Goal: Navigation & Orientation: Find specific page/section

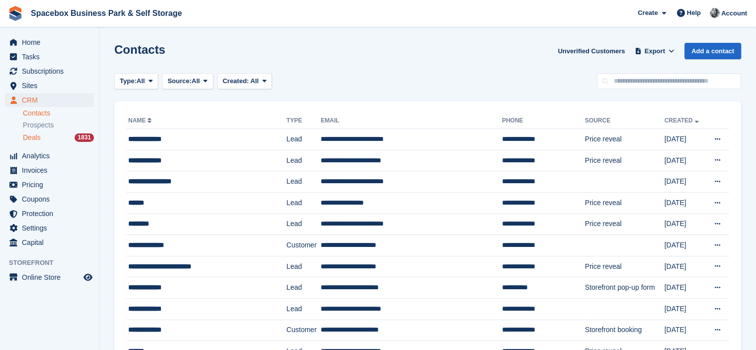
click at [44, 137] on div "Deals 1831" at bounding box center [58, 137] width 71 height 9
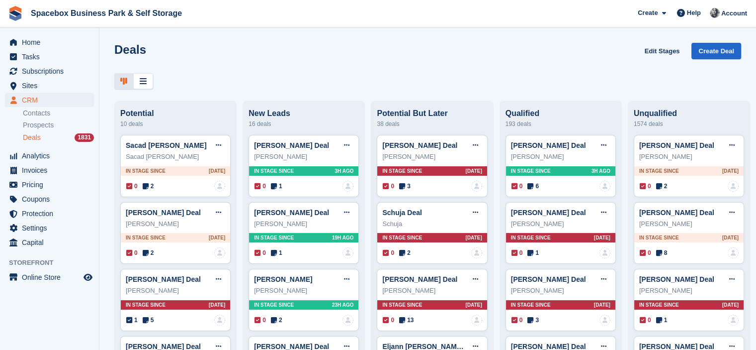
click at [209, 83] on div at bounding box center [427, 81] width 627 height 16
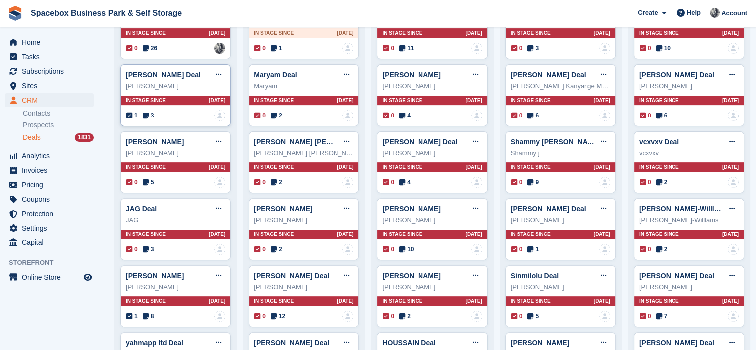
click at [143, 115] on icon at bounding box center [146, 115] width 6 height 7
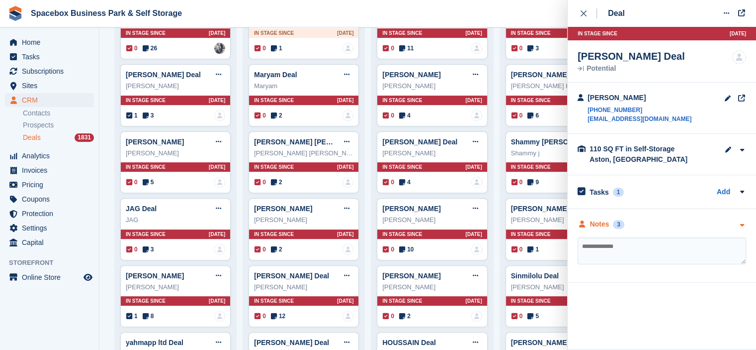
click at [594, 224] on div "Notes" at bounding box center [599, 224] width 19 height 10
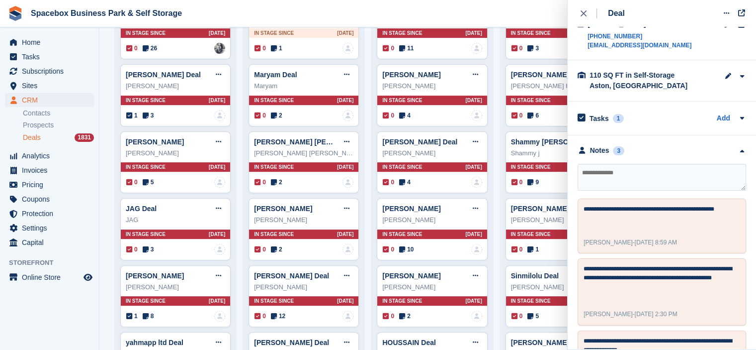
scroll to position [0, 0]
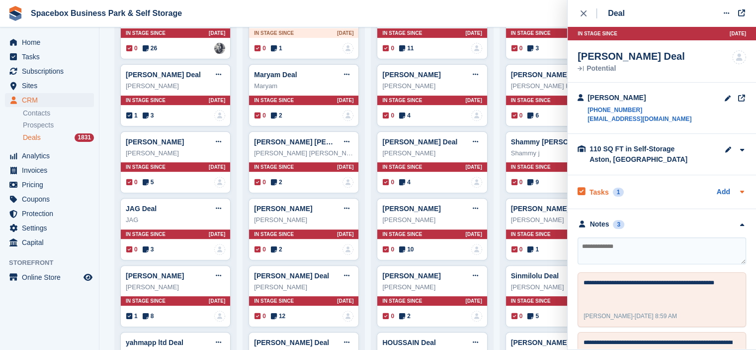
click at [642, 187] on div "Tasks 1 Add" at bounding box center [662, 191] width 169 height 13
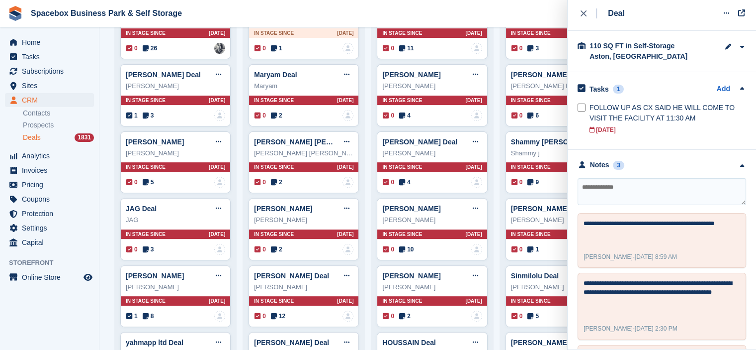
scroll to position [102, 0]
click at [641, 192] on textarea at bounding box center [662, 192] width 169 height 27
click at [28, 84] on span "Sites" at bounding box center [52, 86] width 60 height 14
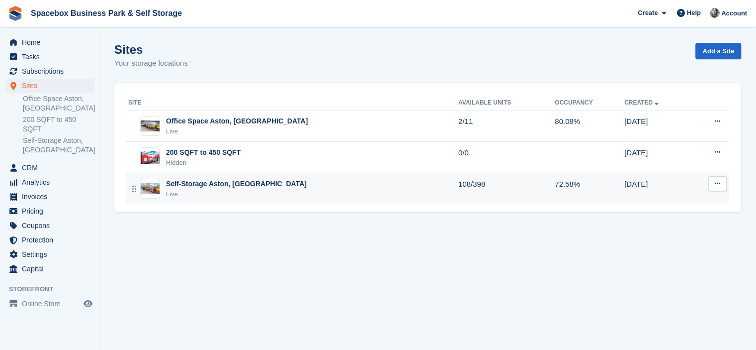
click at [201, 177] on td "Self-Storage Aston, Birmingham Live" at bounding box center [292, 188] width 332 height 31
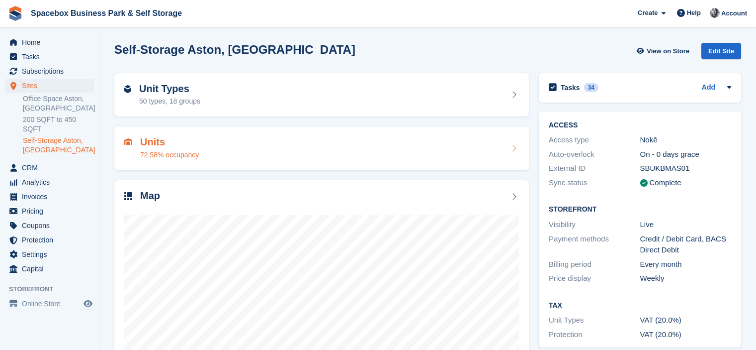
click at [226, 134] on div "Units 72.58% occupancy" at bounding box center [321, 148] width 415 height 44
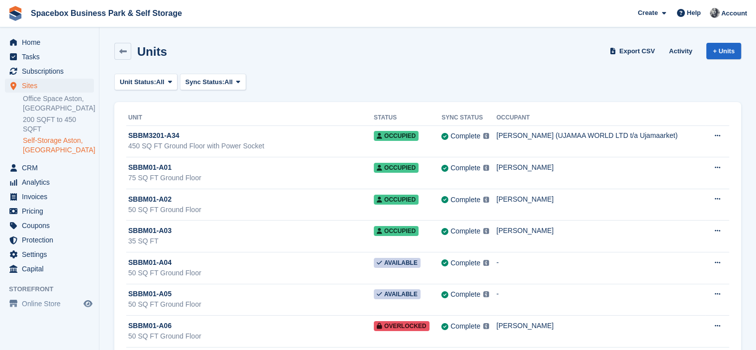
scroll to position [3667, 0]
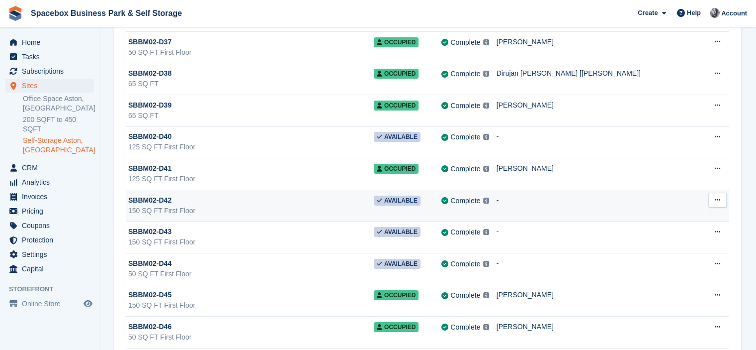
click at [715, 196] on icon at bounding box center [717, 199] width 5 height 6
click at [651, 226] on p "Unit activity" at bounding box center [679, 232] width 87 height 13
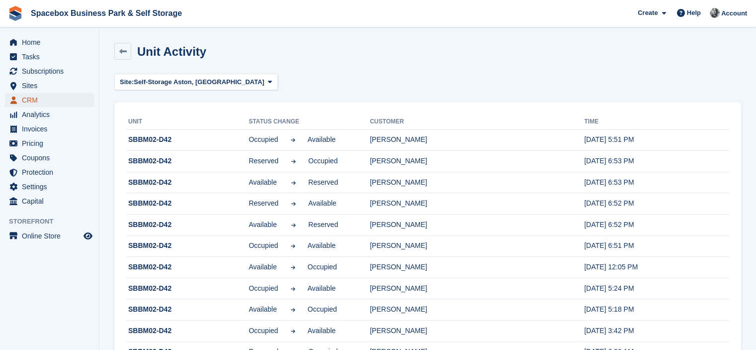
click at [66, 97] on span "CRM" at bounding box center [52, 100] width 60 height 14
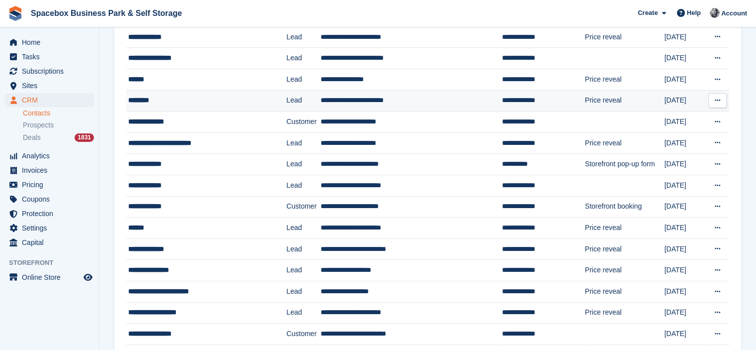
scroll to position [139, 0]
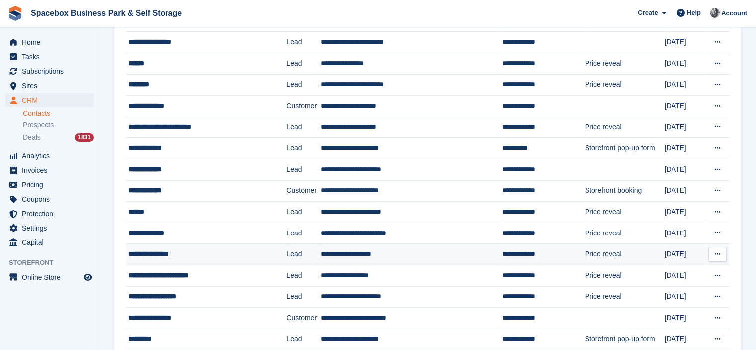
click at [201, 249] on div "**********" at bounding box center [197, 254] width 139 height 10
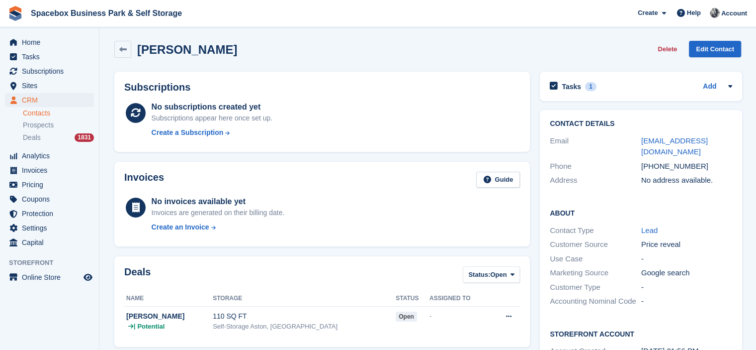
click at [274, 45] on div "Phillip Mitchell Delete Edit Contact" at bounding box center [427, 49] width 627 height 17
